Goal: Task Accomplishment & Management: Manage account settings

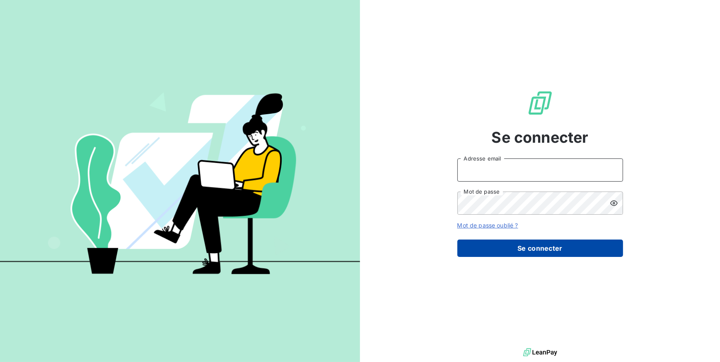
type input "[EMAIL_ADDRESS][DOMAIN_NAME]"
click at [522, 247] on button "Se connecter" at bounding box center [540, 248] width 166 height 17
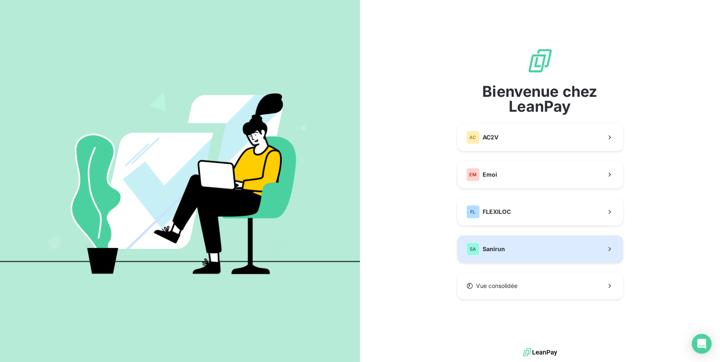
click at [506, 256] on button "SA Sanirun" at bounding box center [540, 249] width 166 height 27
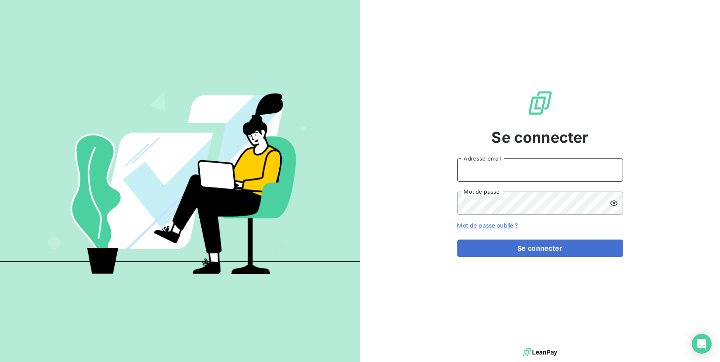
type input "[EMAIL_ADDRESS][DOMAIN_NAME]"
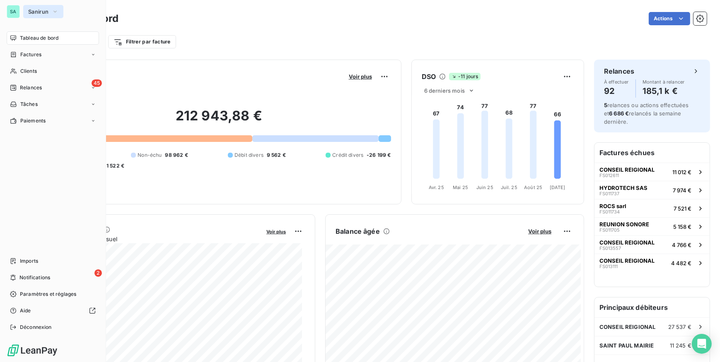
click at [31, 12] on span "Sanirun" at bounding box center [38, 11] width 20 height 7
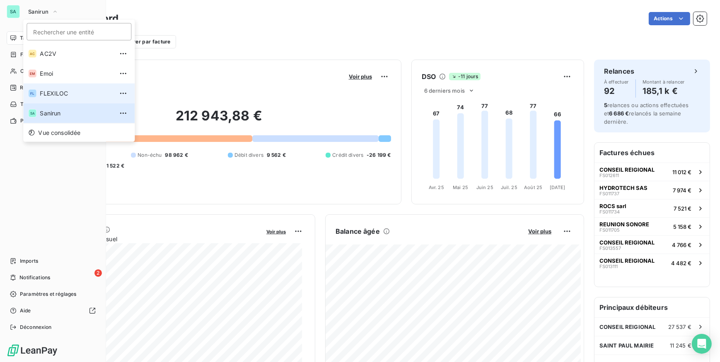
click at [44, 91] on span "FLEXILOC" at bounding box center [76, 93] width 73 height 8
